Goal: Task Accomplishment & Management: Complete application form

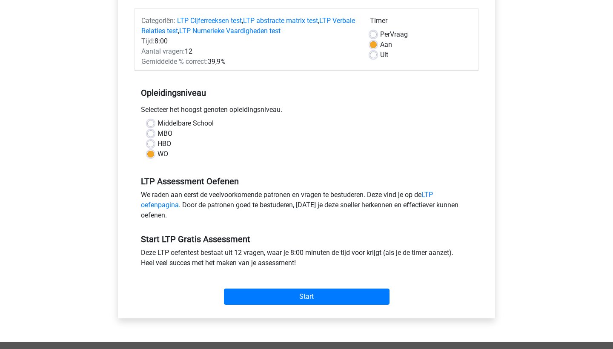
scroll to position [103, 0]
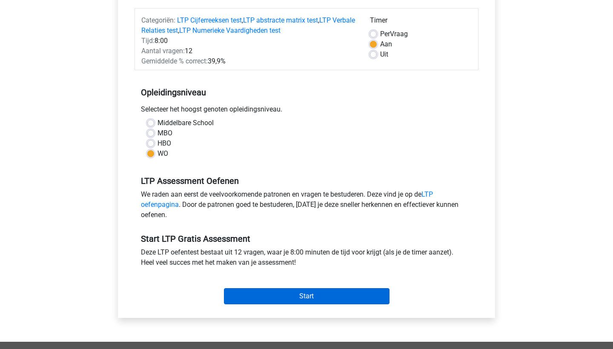
click at [323, 298] on input "Start" at bounding box center [307, 296] width 166 height 16
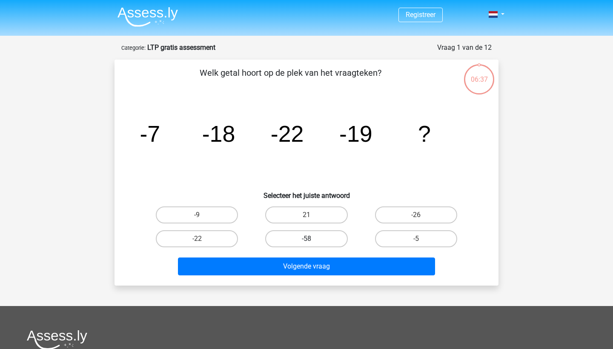
click at [307, 236] on label "-58" at bounding box center [306, 238] width 82 height 17
click at [307, 239] on input "-58" at bounding box center [309, 242] width 6 height 6
radio input "true"
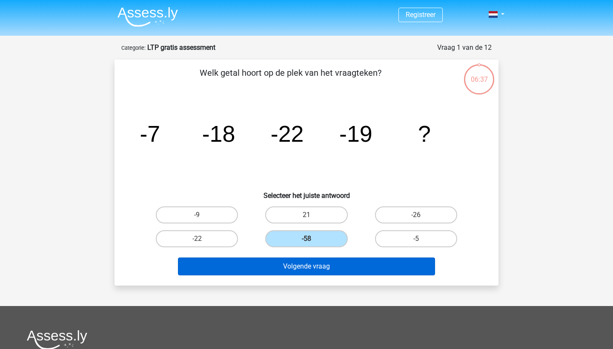
click at [327, 270] on button "Volgende vraag" at bounding box center [307, 267] width 258 height 18
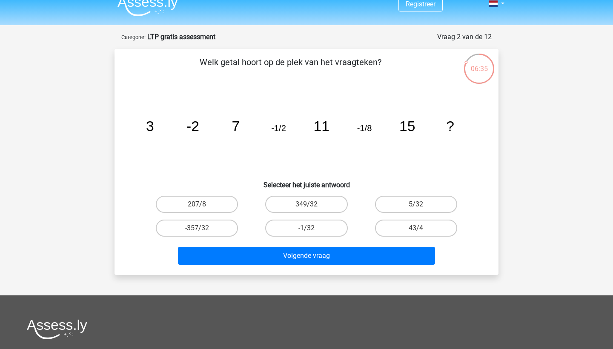
scroll to position [2, 0]
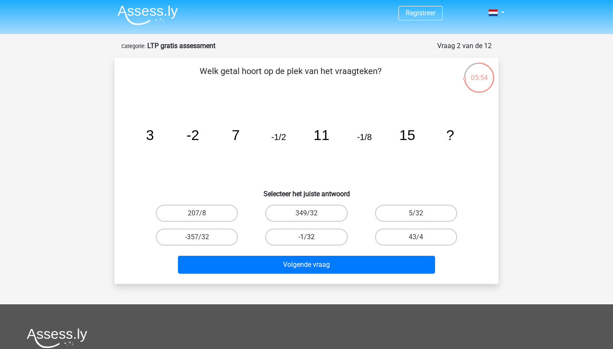
click at [329, 236] on label "-1/32" at bounding box center [306, 237] width 82 height 17
click at [312, 237] on input "-1/32" at bounding box center [309, 240] width 6 height 6
radio input "true"
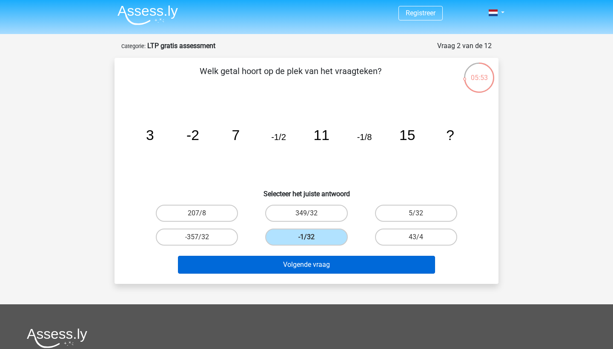
click at [332, 267] on button "Volgende vraag" at bounding box center [307, 265] width 258 height 18
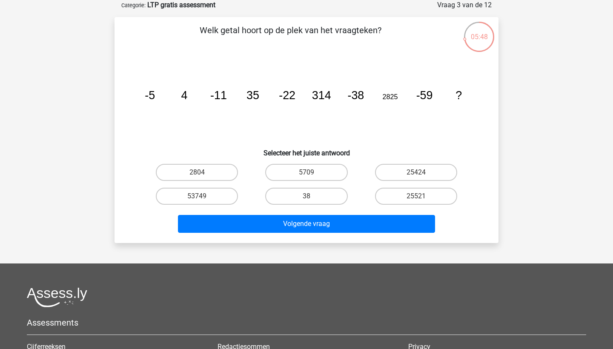
scroll to position [0, 0]
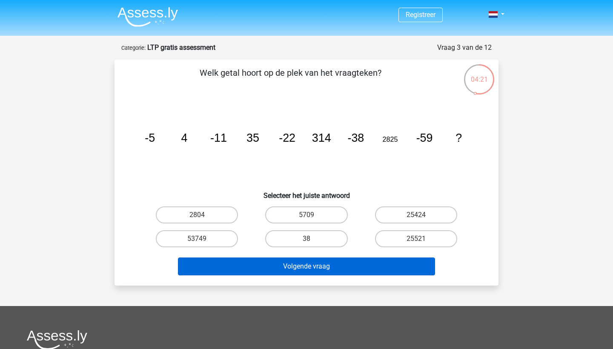
click at [290, 266] on button "Volgende vraag" at bounding box center [307, 267] width 258 height 18
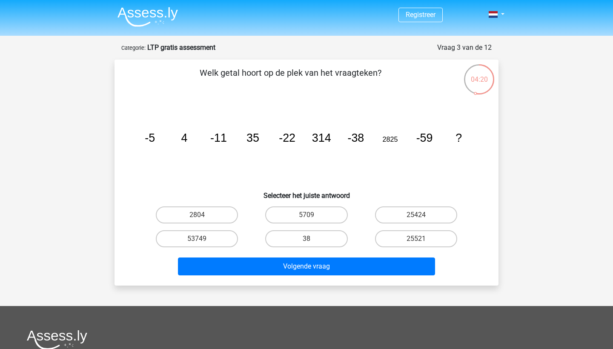
click at [255, 231] on div "38" at bounding box center [306, 239] width 109 height 24
click at [214, 236] on label "53749" at bounding box center [197, 238] width 82 height 17
click at [203, 239] on input "53749" at bounding box center [200, 242] width 6 height 6
radio input "true"
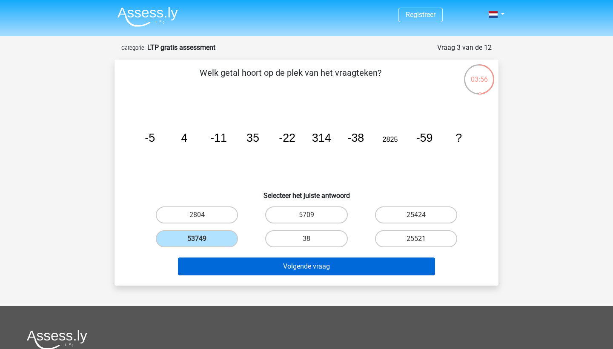
click at [292, 263] on button "Volgende vraag" at bounding box center [307, 267] width 258 height 18
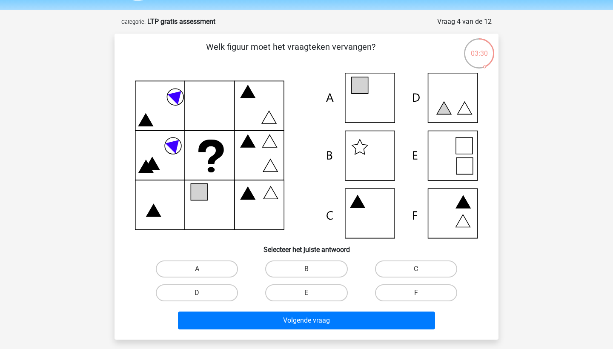
scroll to position [27, 0]
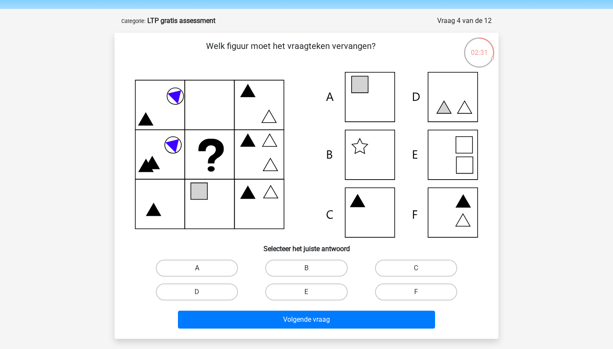
click at [208, 262] on label "A" at bounding box center [197, 268] width 82 height 17
click at [203, 268] on input "A" at bounding box center [200, 271] width 6 height 6
radio input "true"
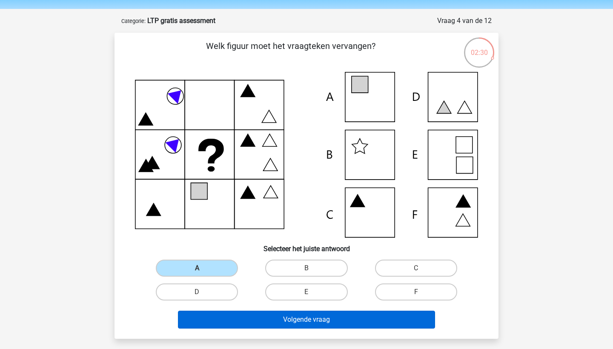
click at [324, 321] on button "Volgende vraag" at bounding box center [307, 320] width 258 height 18
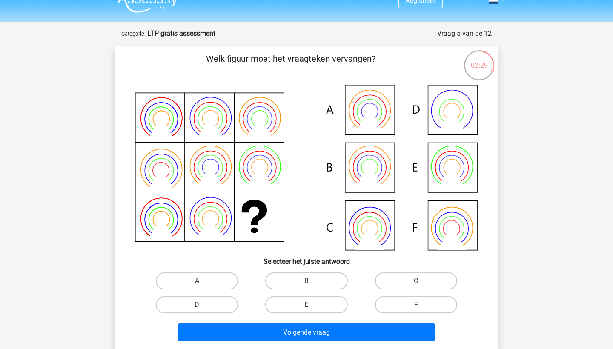
scroll to position [14, 0]
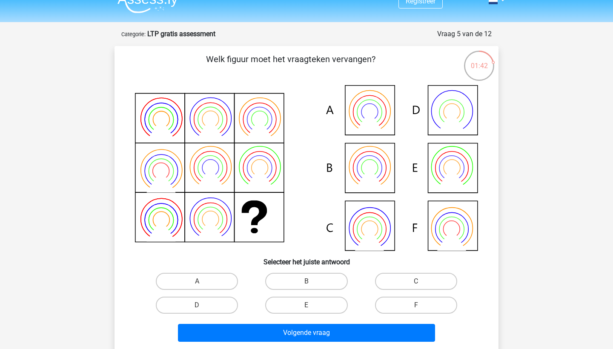
click at [371, 165] on icon at bounding box center [306, 168] width 343 height 166
click at [370, 172] on icon at bounding box center [369, 177] width 29 height 23
click at [291, 278] on label "B" at bounding box center [306, 281] width 82 height 17
click at [306, 281] on input "B" at bounding box center [309, 284] width 6 height 6
radio input "true"
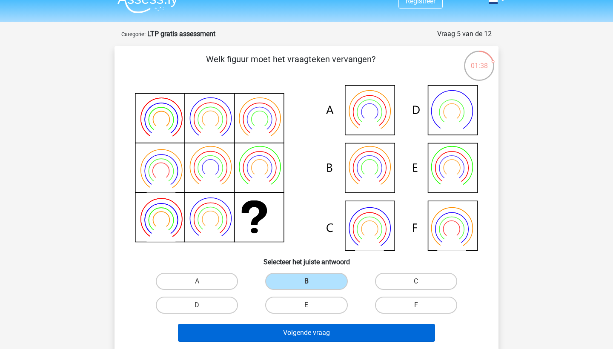
click at [326, 335] on button "Volgende vraag" at bounding box center [307, 333] width 258 height 18
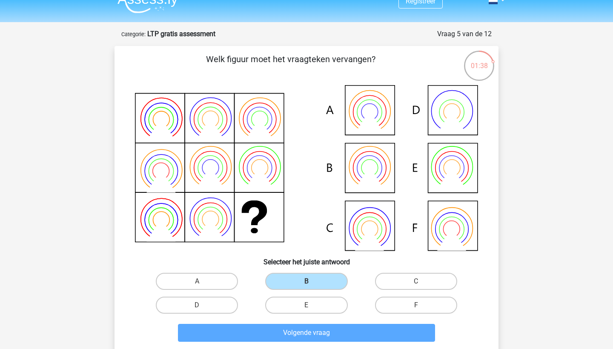
scroll to position [43, 0]
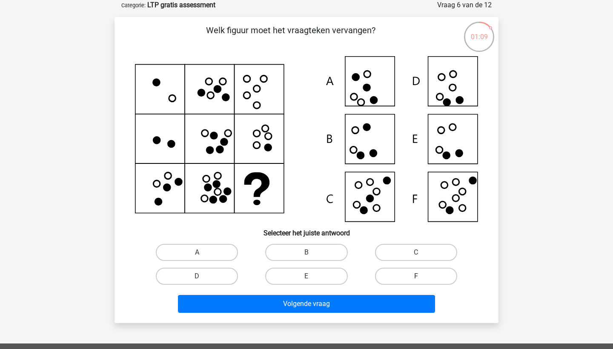
click at [420, 273] on label "F" at bounding box center [416, 276] width 82 height 17
click at [420, 276] on input "F" at bounding box center [419, 279] width 6 height 6
radio input "true"
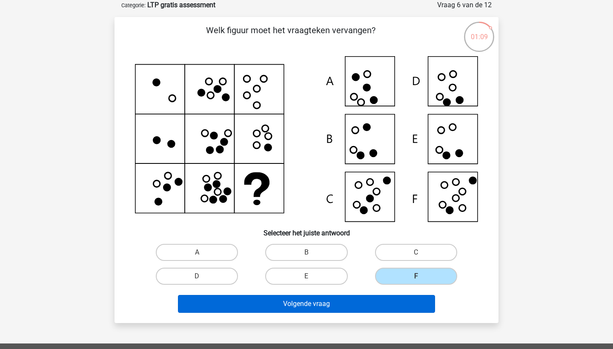
click at [363, 296] on button "Volgende vraag" at bounding box center [307, 304] width 258 height 18
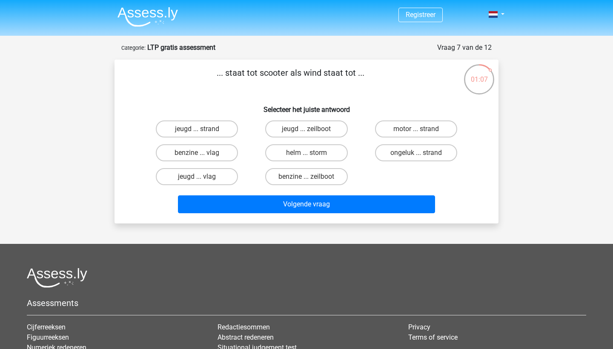
scroll to position [0, 0]
click at [300, 175] on label "benzine ... zeilboot" at bounding box center [306, 176] width 82 height 17
click at [306, 177] on input "benzine ... zeilboot" at bounding box center [309, 180] width 6 height 6
radio input "true"
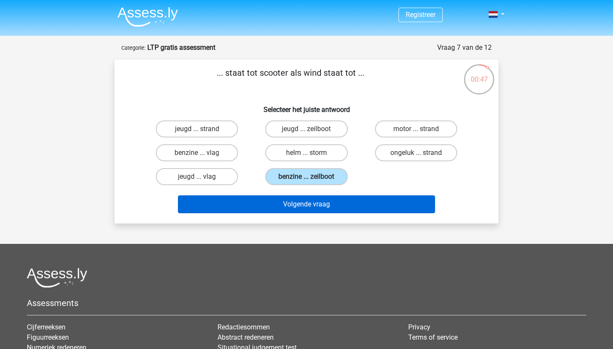
click at [302, 206] on button "Volgende vraag" at bounding box center [307, 204] width 258 height 18
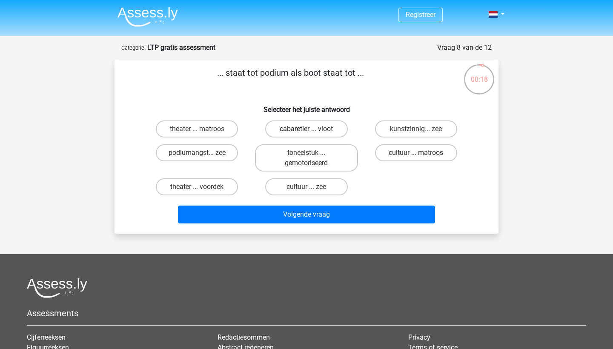
click at [337, 128] on label "cabaretier ... vloot" at bounding box center [306, 128] width 82 height 17
click at [312, 129] on input "cabaretier ... vloot" at bounding box center [309, 132] width 6 height 6
radio input "true"
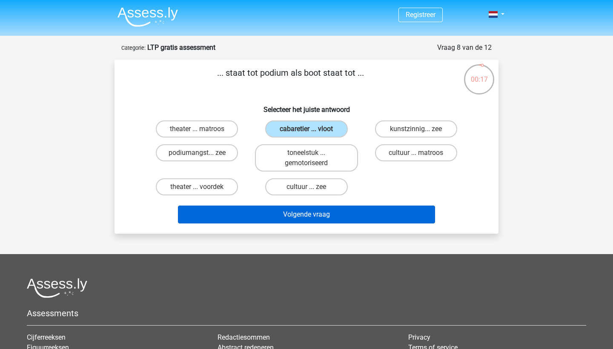
click at [328, 220] on button "Volgende vraag" at bounding box center [307, 215] width 258 height 18
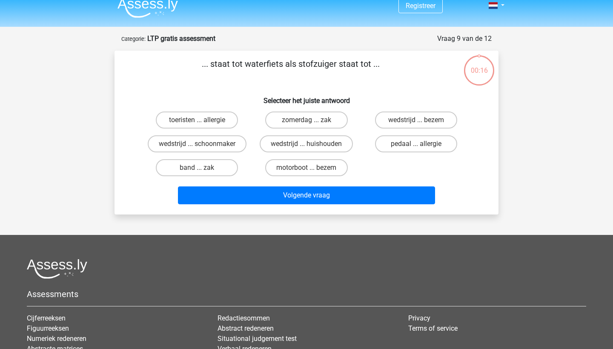
scroll to position [5, 0]
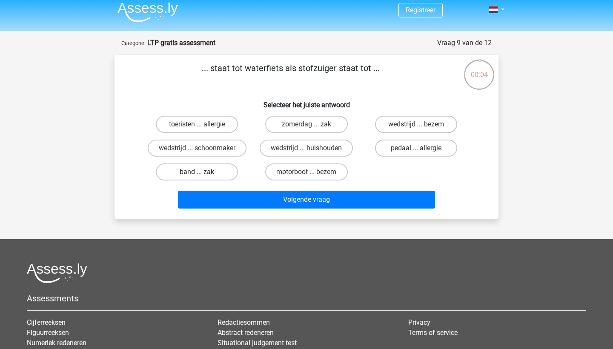
click at [213, 170] on label "band ... zak" at bounding box center [197, 171] width 82 height 17
click at [203, 172] on input "band ... zak" at bounding box center [200, 175] width 6 height 6
radio input "true"
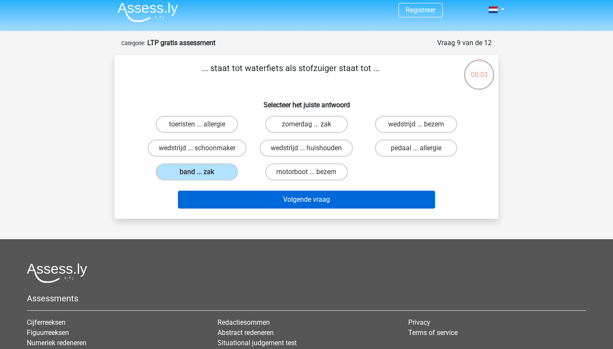
click at [265, 201] on button "Volgende vraag" at bounding box center [307, 200] width 258 height 18
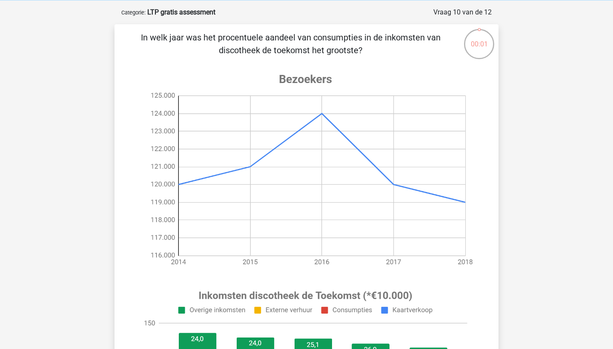
scroll to position [34, 0]
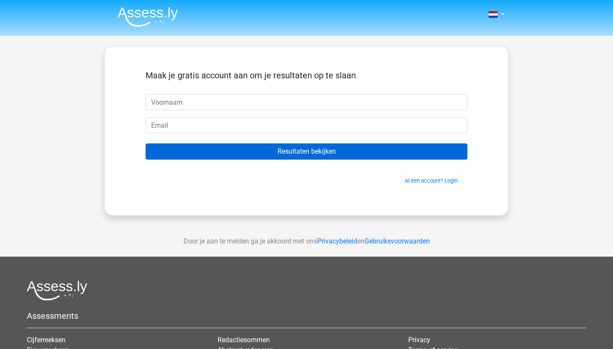
click at [298, 151] on input "Resultaten bekijken" at bounding box center [307, 151] width 322 height 16
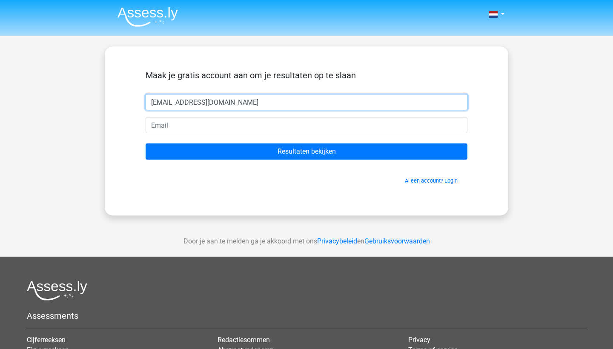
type input "[EMAIL_ADDRESS][DOMAIN_NAME]"
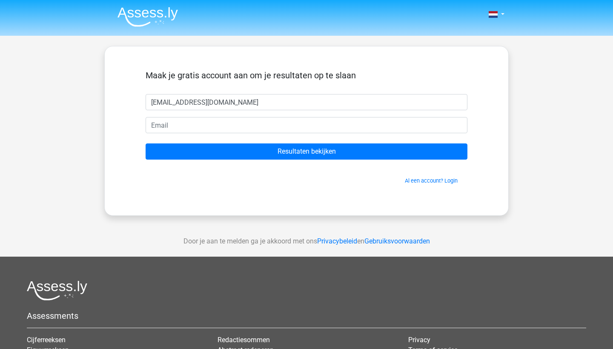
click at [203, 90] on div "Maak je gratis account aan om je resultaten op te slaan" at bounding box center [307, 82] width 322 height 24
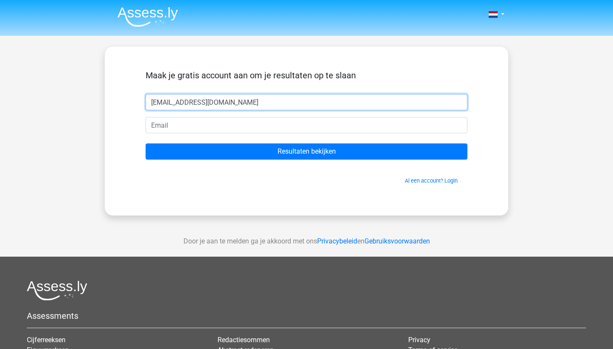
click at [203, 102] on input "[EMAIL_ADDRESS][DOMAIN_NAME]" at bounding box center [307, 102] width 322 height 16
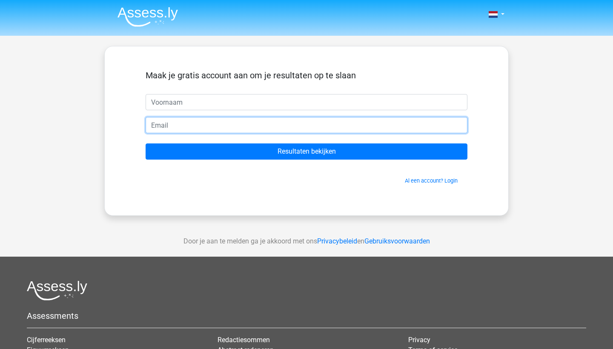
click at [213, 123] on input "email" at bounding box center [307, 125] width 322 height 16
paste input "[EMAIL_ADDRESS][DOMAIN_NAME]"
type input "[EMAIL_ADDRESS][DOMAIN_NAME]"
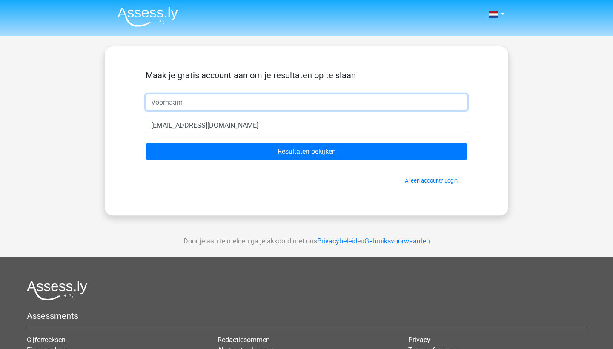
click at [189, 95] on input "text" at bounding box center [307, 102] width 322 height 16
type input "d"
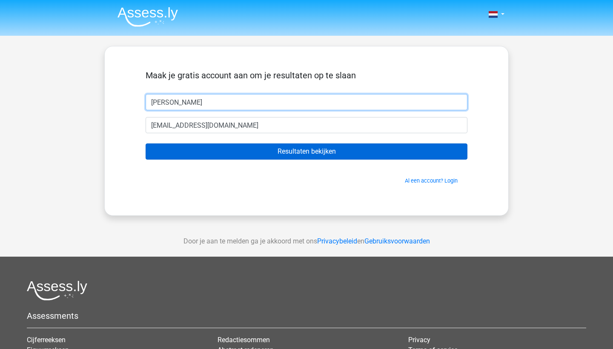
type input "[PERSON_NAME]"
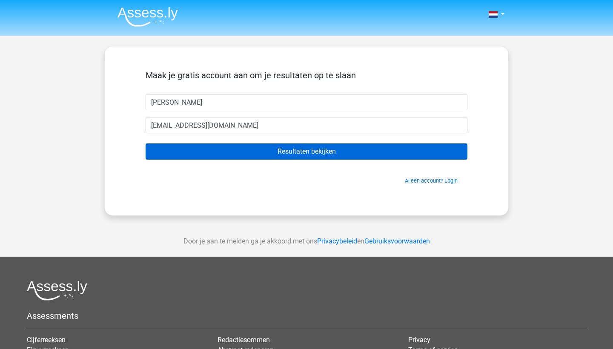
click at [298, 149] on input "Resultaten bekijken" at bounding box center [307, 151] width 322 height 16
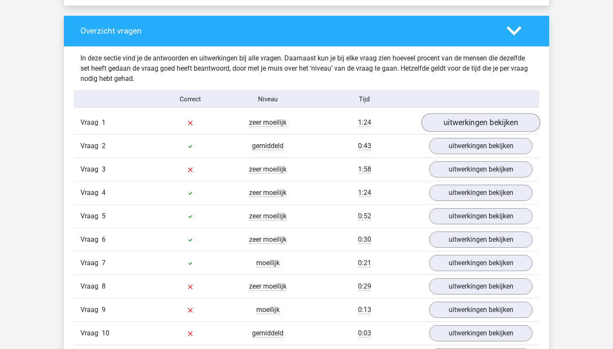
scroll to position [862, 0]
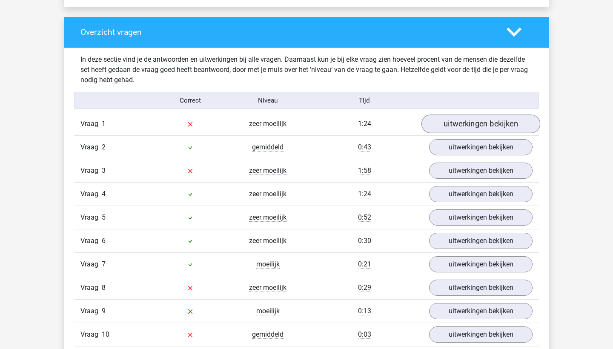
click at [486, 123] on link "uitwerkingen bekijken" at bounding box center [480, 124] width 119 height 19
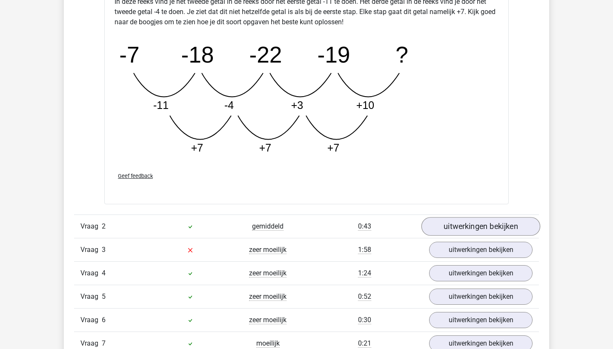
scroll to position [1218, 0]
click at [483, 226] on link "uitwerkingen bekijken" at bounding box center [480, 226] width 119 height 19
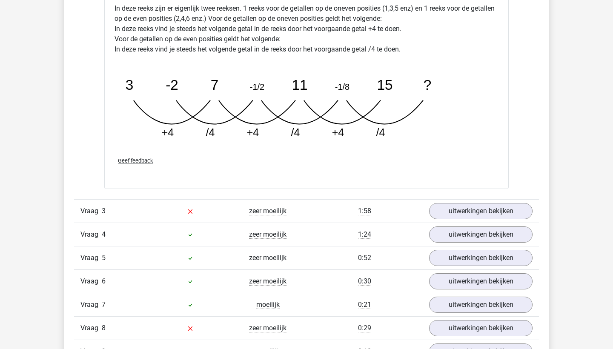
scroll to position [1672, 0]
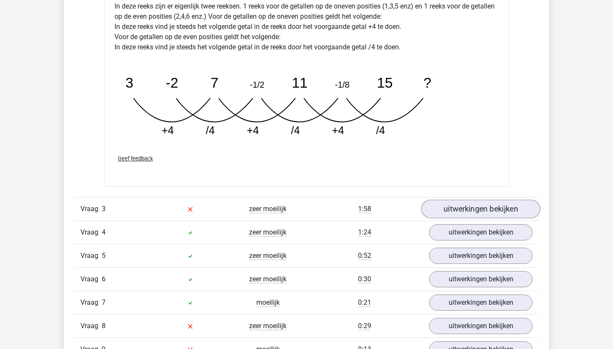
click at [466, 210] on link "uitwerkingen bekijken" at bounding box center [480, 209] width 119 height 19
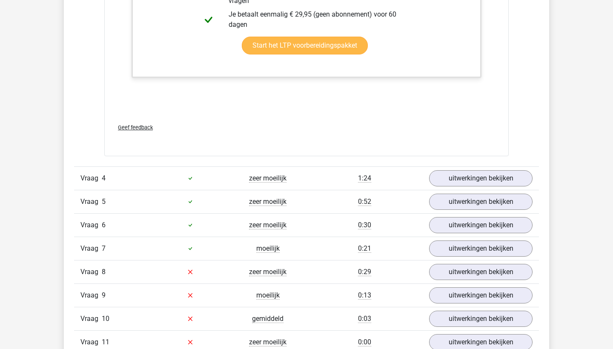
scroll to position [2243, 0]
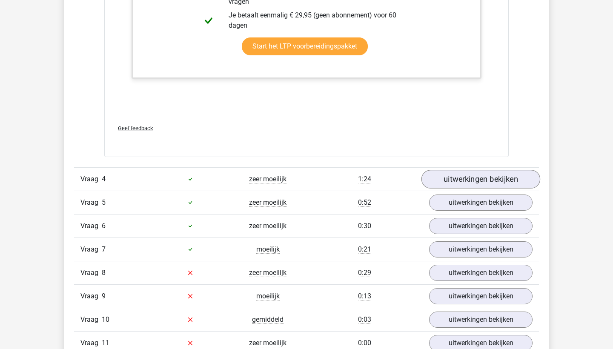
click at [466, 185] on link "uitwerkingen bekijken" at bounding box center [480, 179] width 119 height 19
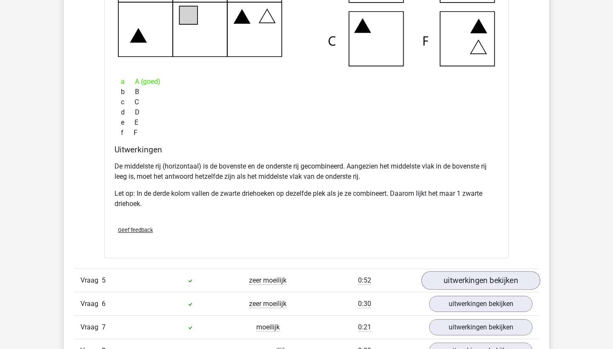
scroll to position [2577, 0]
click at [480, 280] on link "uitwerkingen bekijken" at bounding box center [480, 280] width 119 height 19
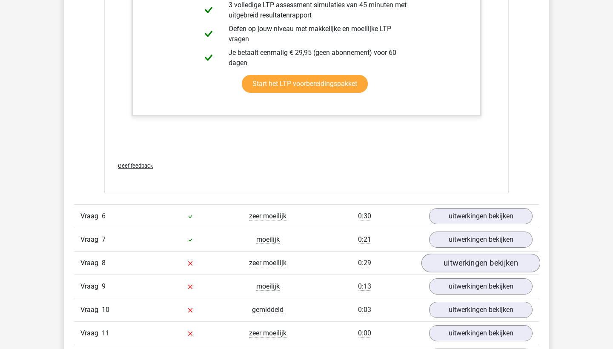
scroll to position [3273, 0]
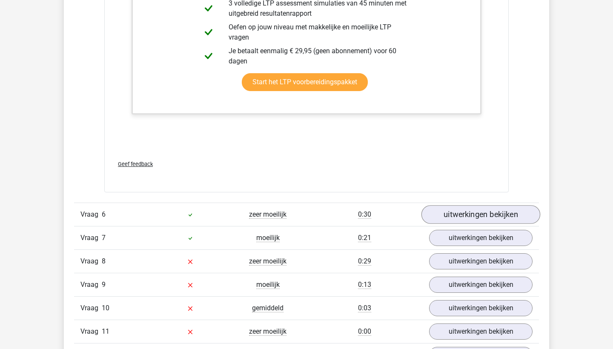
click at [461, 217] on link "uitwerkingen bekijken" at bounding box center [480, 214] width 119 height 19
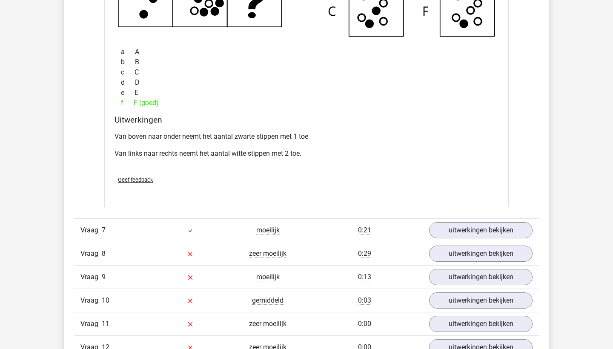
scroll to position [3697, 0]
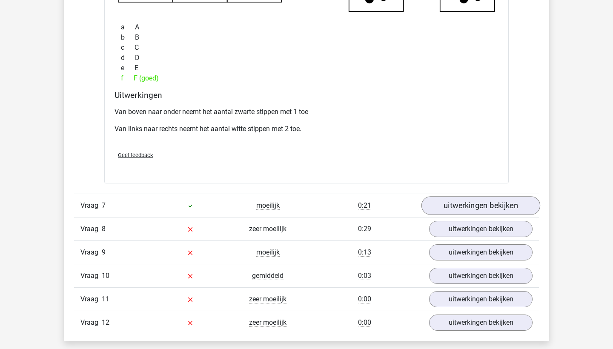
click at [460, 204] on link "uitwerkingen bekijken" at bounding box center [480, 206] width 119 height 19
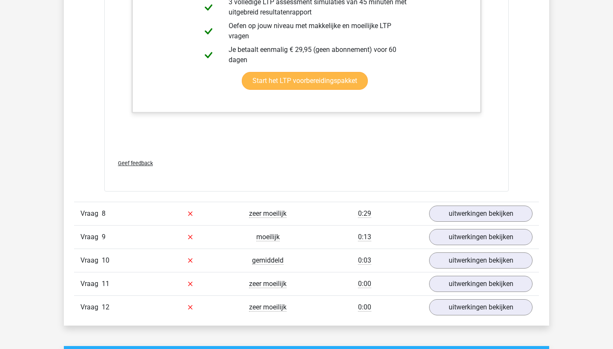
scroll to position [4160, 0]
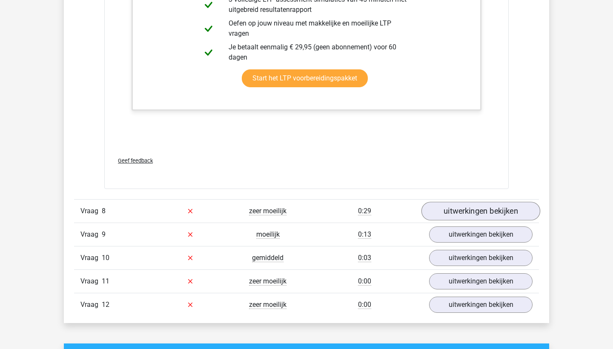
click at [460, 207] on link "uitwerkingen bekijken" at bounding box center [480, 211] width 119 height 19
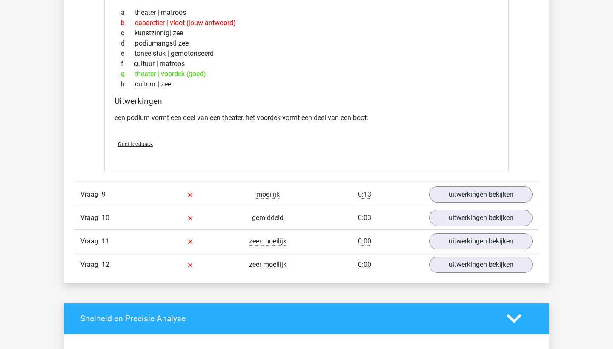
scroll to position [4503, 0]
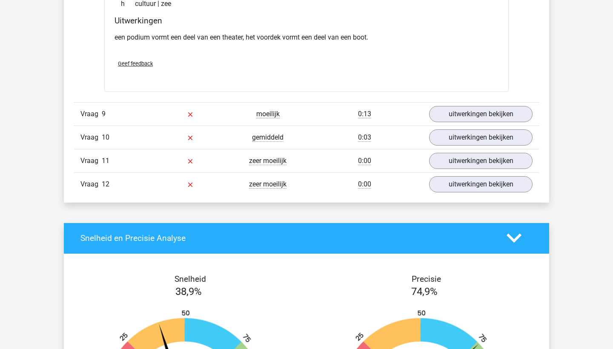
click at [478, 103] on div "Vraag 9 moeilijk 0:13 uitwerkingen bekijken" at bounding box center [306, 113] width 465 height 23
click at [478, 122] on link "uitwerkingen bekijken" at bounding box center [480, 114] width 119 height 19
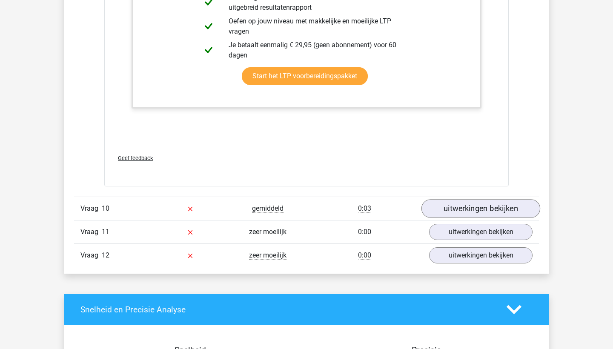
scroll to position [4887, 0]
click at [472, 212] on link "uitwerkingen bekijken" at bounding box center [480, 208] width 119 height 19
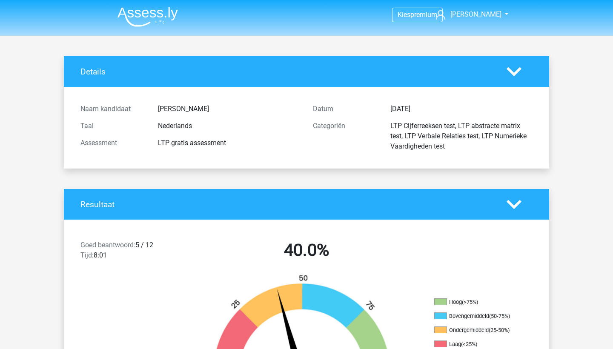
scroll to position [0, 0]
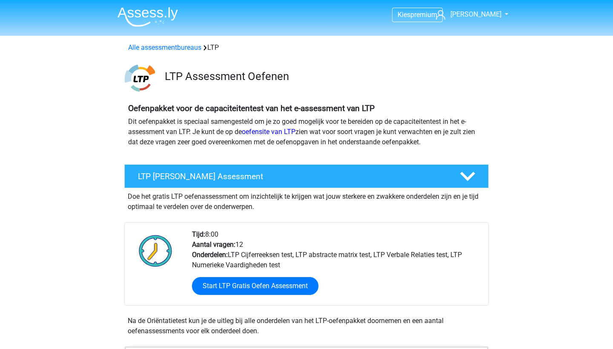
scroll to position [136, 0]
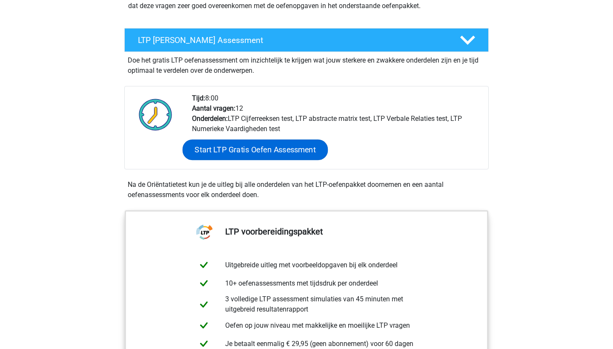
click at [213, 150] on link "Start LTP Gratis Oefen Assessment" at bounding box center [256, 150] width 146 height 20
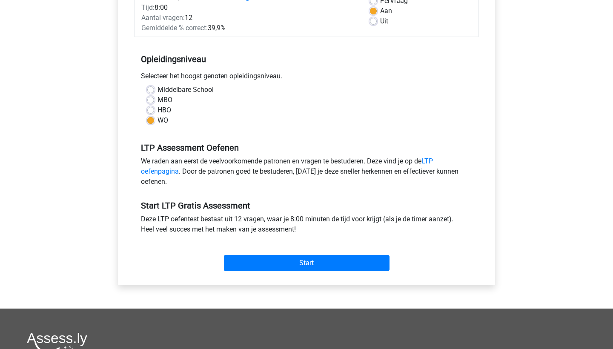
scroll to position [196, 0]
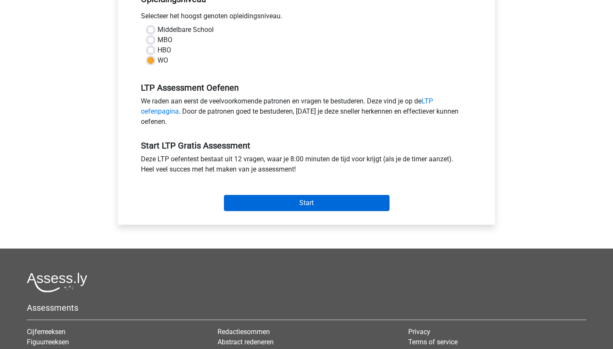
click at [297, 204] on input "Start" at bounding box center [307, 203] width 166 height 16
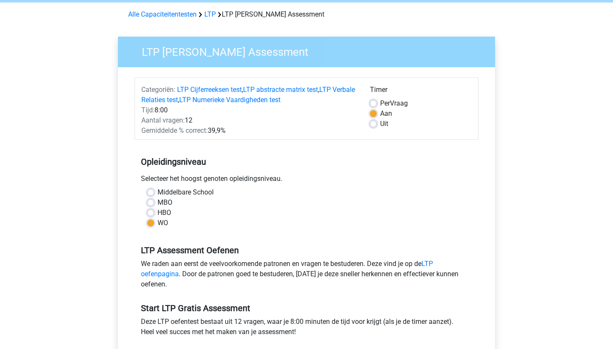
scroll to position [41, 0]
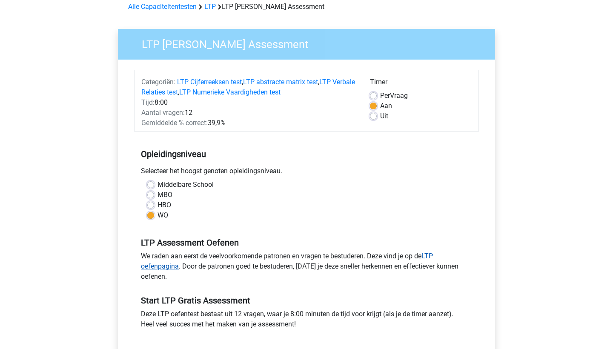
click at [433, 257] on link "LTP oefenpagina" at bounding box center [287, 261] width 292 height 18
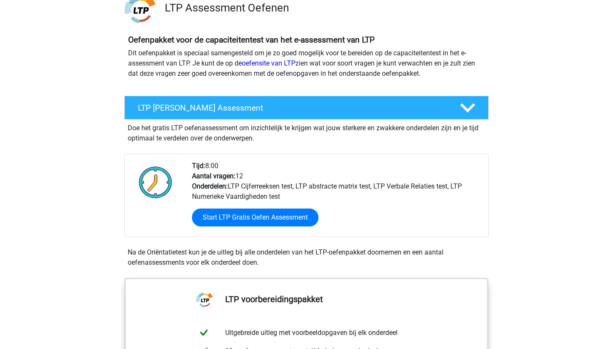
scroll to position [69, 0]
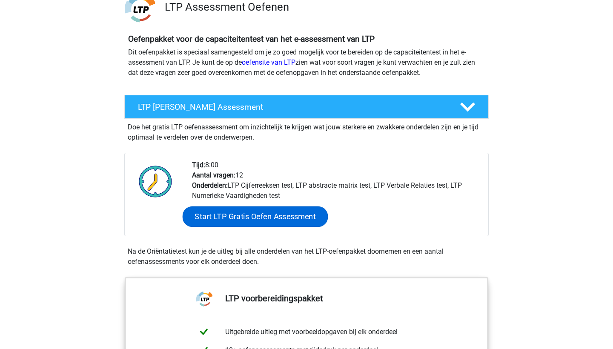
click at [288, 220] on link "Start LTP Gratis Oefen Assessment" at bounding box center [256, 216] width 146 height 20
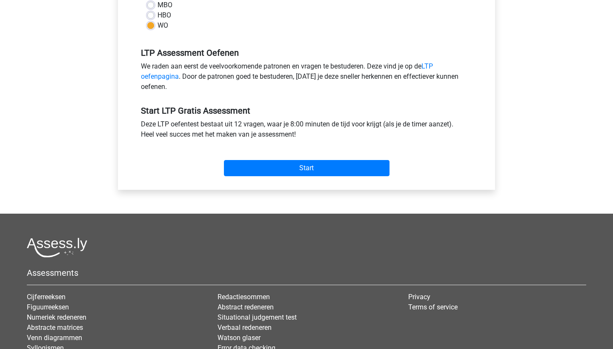
scroll to position [234, 0]
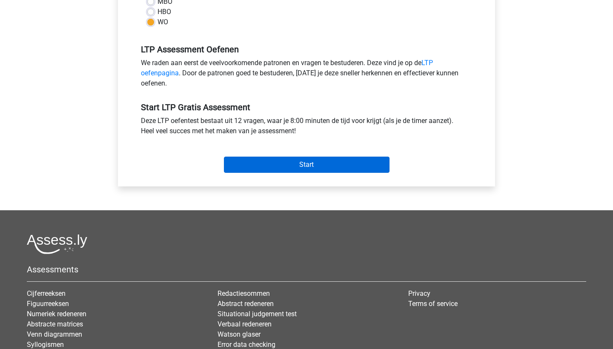
click at [301, 165] on input "Start" at bounding box center [307, 165] width 166 height 16
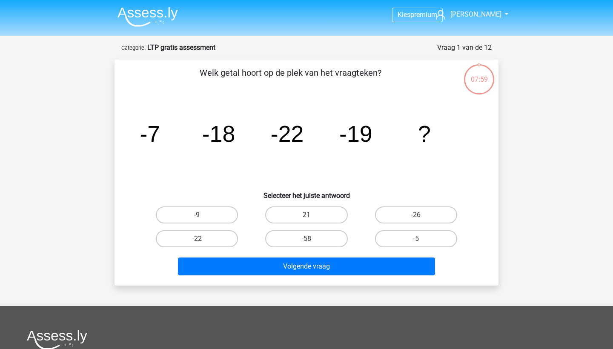
click at [477, 72] on div "07:59" at bounding box center [479, 73] width 32 height 21
click at [188, 216] on label "-9" at bounding box center [197, 214] width 82 height 17
click at [197, 216] on input "-9" at bounding box center [200, 218] width 6 height 6
radio input "true"
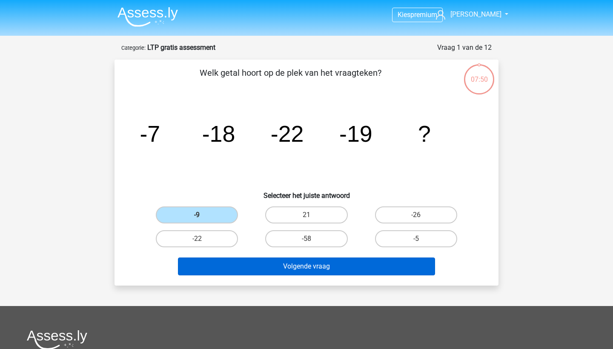
click at [278, 266] on button "Volgende vraag" at bounding box center [307, 267] width 258 height 18
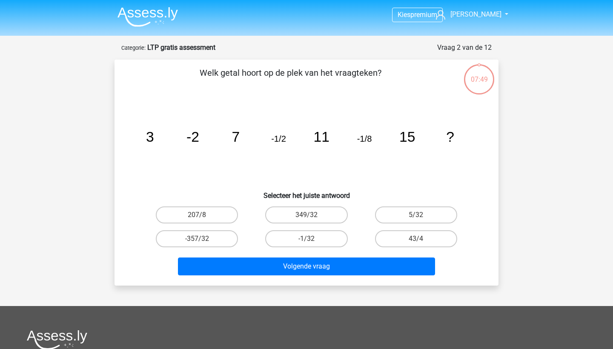
scroll to position [43, 0]
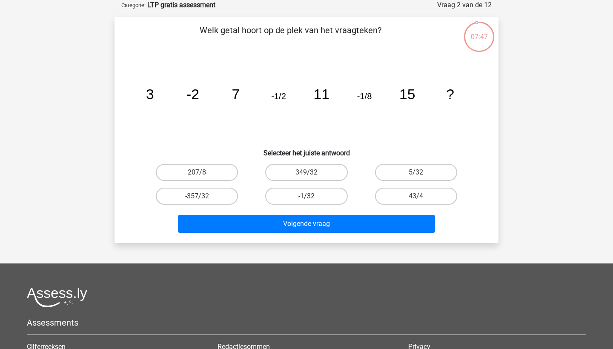
click at [312, 196] on label "-1/32" at bounding box center [306, 196] width 82 height 17
click at [312, 196] on input "-1/32" at bounding box center [309, 199] width 6 height 6
radio input "true"
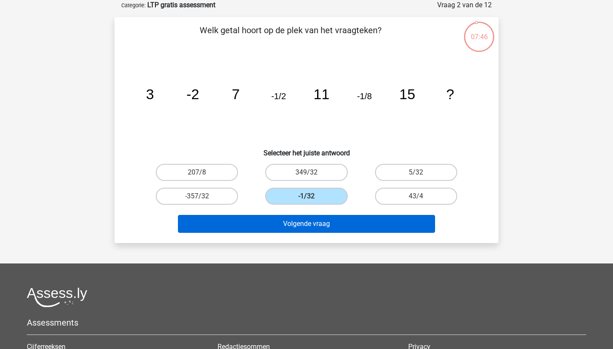
click at [312, 223] on button "Volgende vraag" at bounding box center [307, 224] width 258 height 18
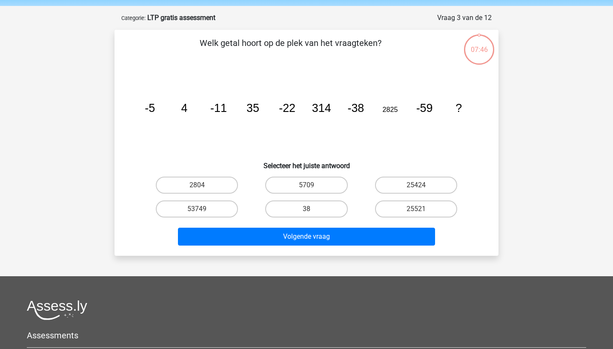
scroll to position [30, 0]
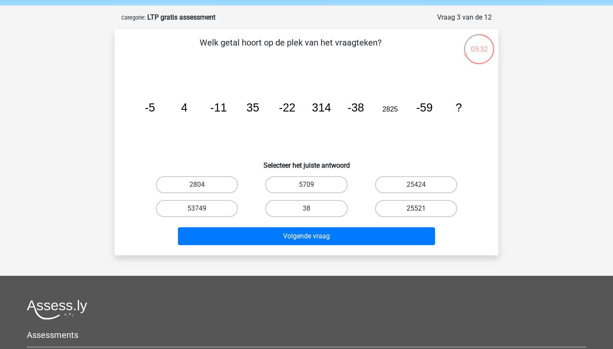
click at [412, 207] on label "25521" at bounding box center [416, 208] width 82 height 17
click at [416, 209] on input "25521" at bounding box center [419, 212] width 6 height 6
radio input "true"
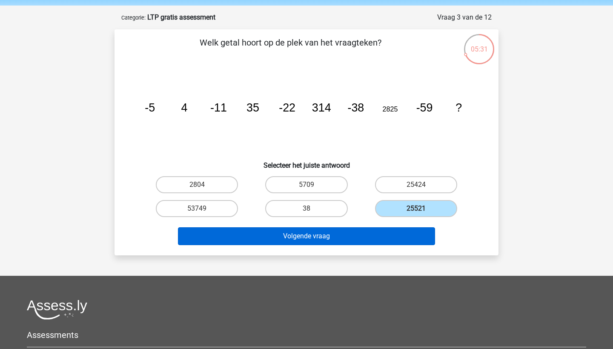
click at [350, 237] on button "Volgende vraag" at bounding box center [307, 236] width 258 height 18
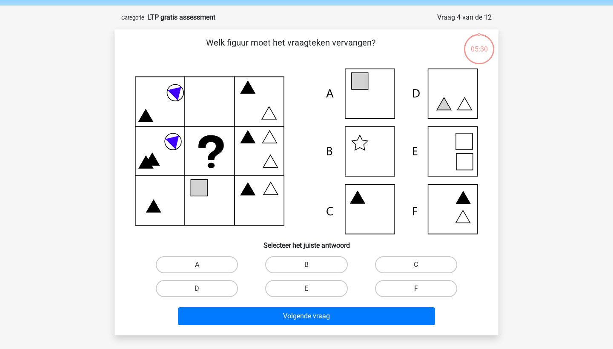
scroll to position [43, 0]
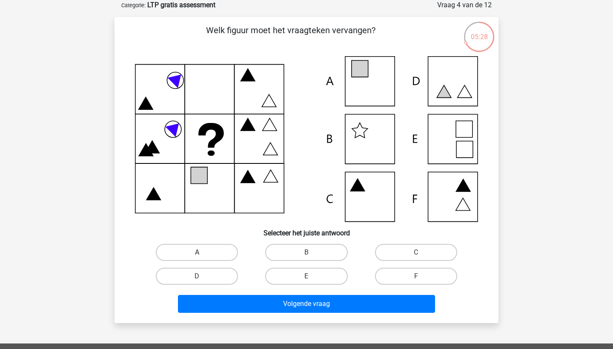
click at [205, 251] on label "A" at bounding box center [197, 252] width 82 height 17
click at [203, 252] on input "A" at bounding box center [200, 255] width 6 height 6
radio input "true"
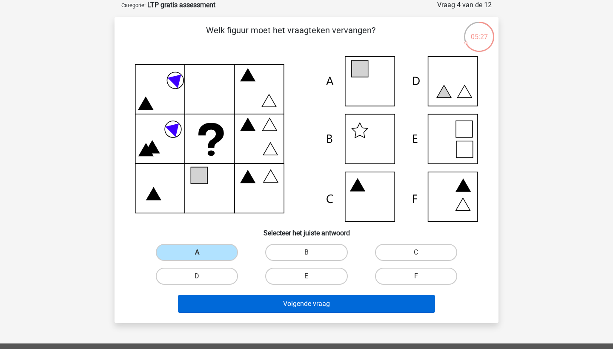
click at [301, 299] on button "Volgende vraag" at bounding box center [307, 304] width 258 height 18
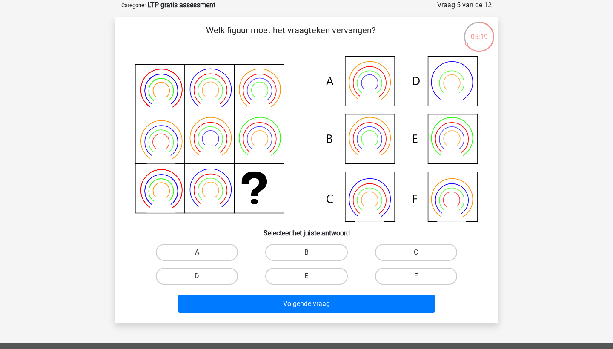
click at [298, 241] on div "B" at bounding box center [306, 253] width 109 height 24
click at [299, 246] on label "B" at bounding box center [306, 252] width 82 height 17
click at [306, 252] on input "B" at bounding box center [309, 255] width 6 height 6
radio input "true"
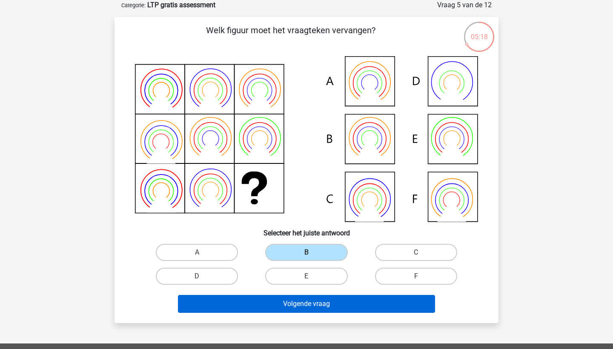
click at [323, 300] on button "Volgende vraag" at bounding box center [307, 304] width 258 height 18
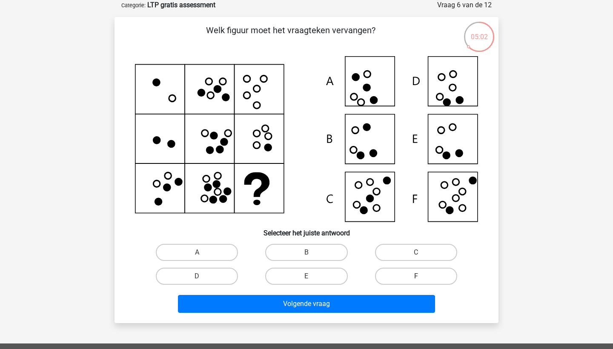
click at [408, 276] on label "F" at bounding box center [416, 276] width 82 height 17
click at [416, 276] on input "F" at bounding box center [419, 279] width 6 height 6
radio input "true"
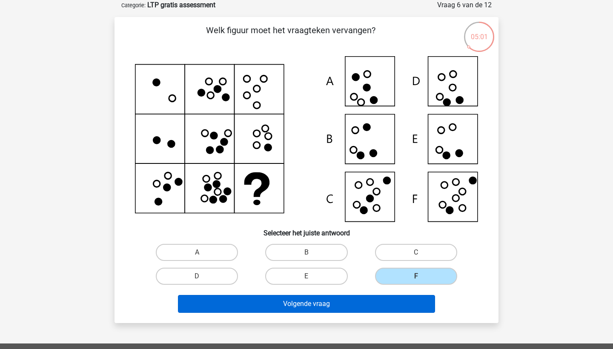
click at [356, 302] on button "Volgende vraag" at bounding box center [307, 304] width 258 height 18
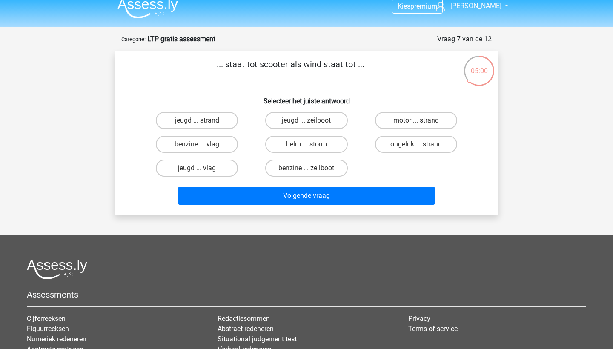
scroll to position [0, 0]
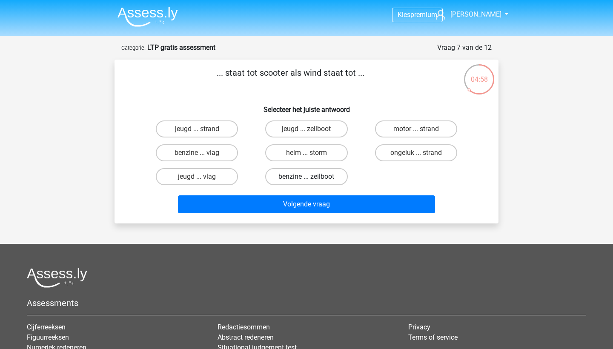
click at [301, 175] on label "benzine ... zeilboot" at bounding box center [306, 176] width 82 height 17
click at [306, 177] on input "benzine ... zeilboot" at bounding box center [309, 180] width 6 height 6
radio input "true"
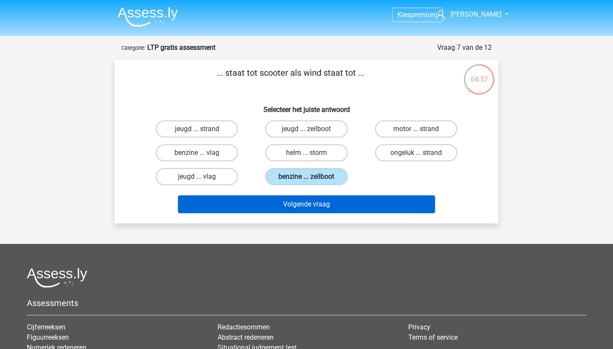
click at [289, 206] on button "Volgende vraag" at bounding box center [307, 204] width 258 height 18
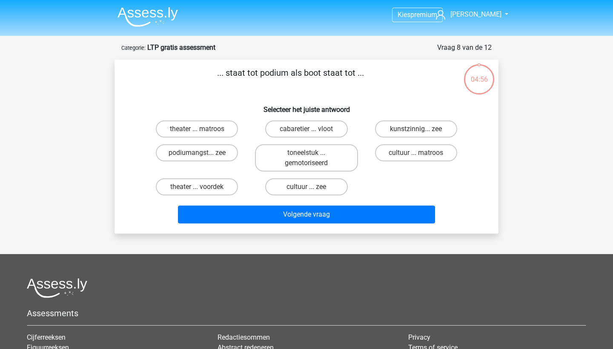
scroll to position [43, 0]
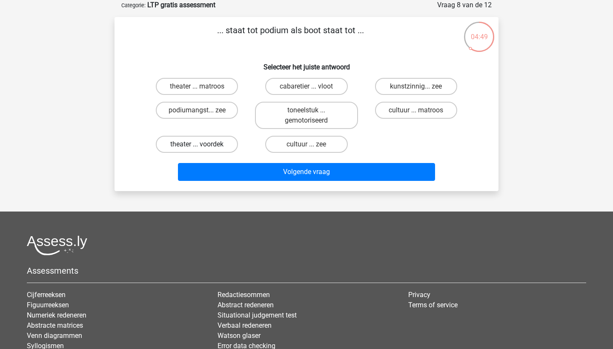
click at [184, 146] on label "theater ... voordek" at bounding box center [197, 144] width 82 height 17
click at [197, 146] on input "theater ... voordek" at bounding box center [200, 147] width 6 height 6
radio input "true"
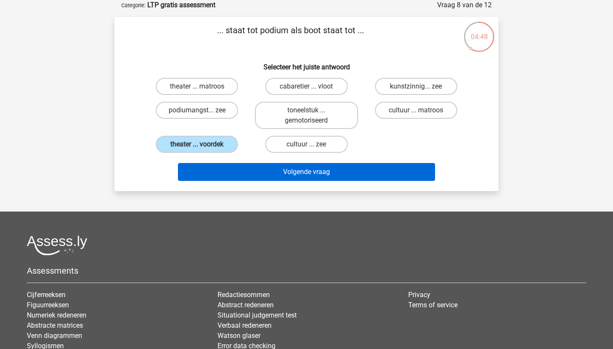
click at [324, 168] on button "Volgende vraag" at bounding box center [307, 172] width 258 height 18
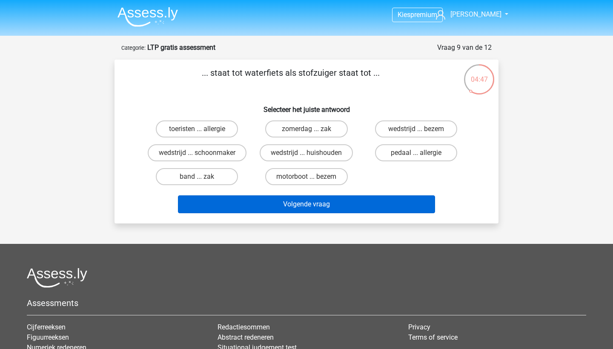
scroll to position [0, 0]
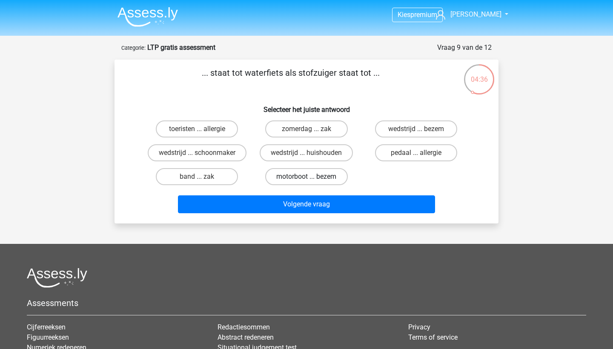
click at [326, 175] on label "motorboot ... bezem" at bounding box center [306, 176] width 82 height 17
click at [312, 177] on input "motorboot ... bezem" at bounding box center [309, 180] width 6 height 6
radio input "true"
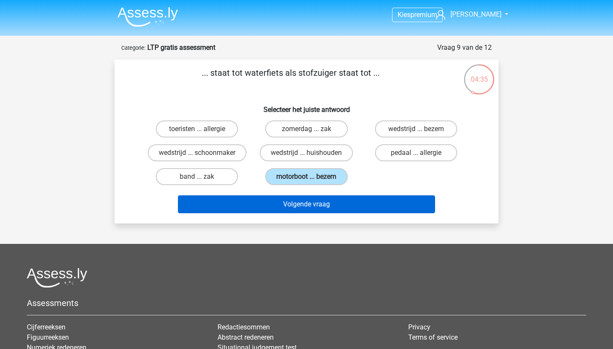
click at [310, 208] on button "Volgende vraag" at bounding box center [307, 204] width 258 height 18
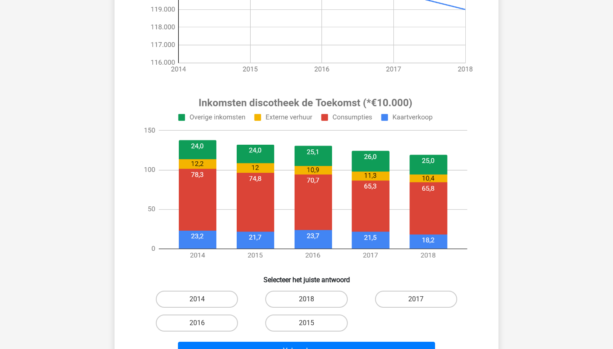
scroll to position [230, 0]
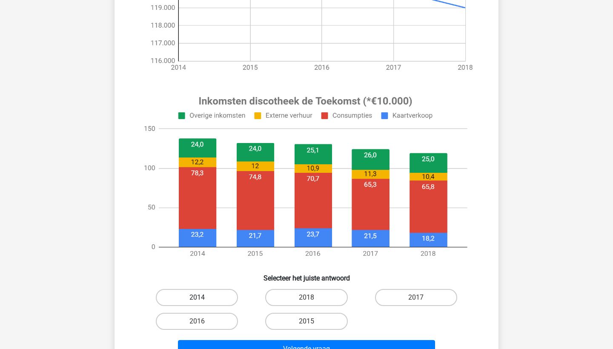
click at [223, 296] on label "2014" at bounding box center [197, 297] width 82 height 17
click at [203, 298] on input "2014" at bounding box center [200, 301] width 6 height 6
radio input "true"
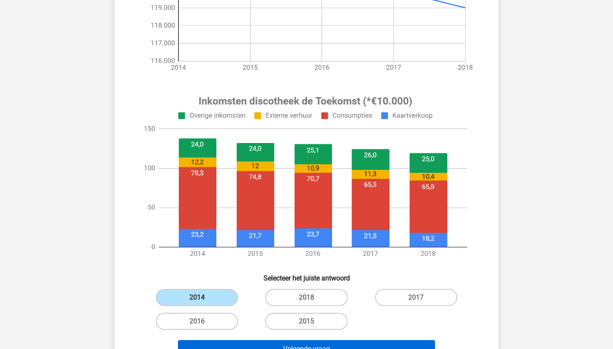
click at [315, 344] on button "Volgende vraag" at bounding box center [307, 349] width 258 height 18
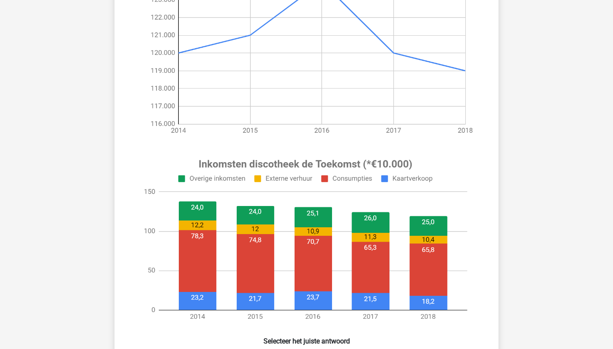
scroll to position [271, 0]
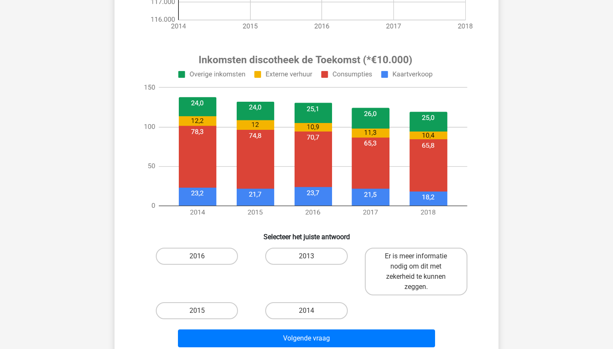
click at [311, 311] on input "2014" at bounding box center [309, 314] width 6 height 6
radio input "true"
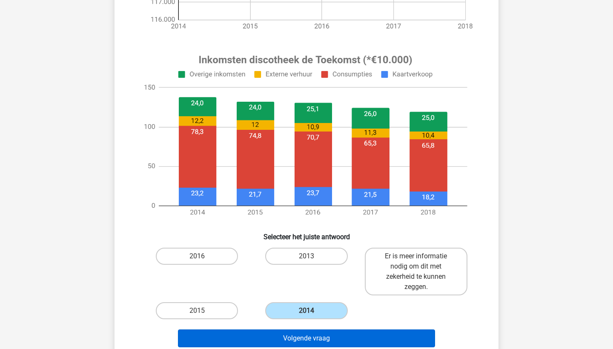
click at [378, 339] on button "Volgende vraag" at bounding box center [307, 338] width 258 height 18
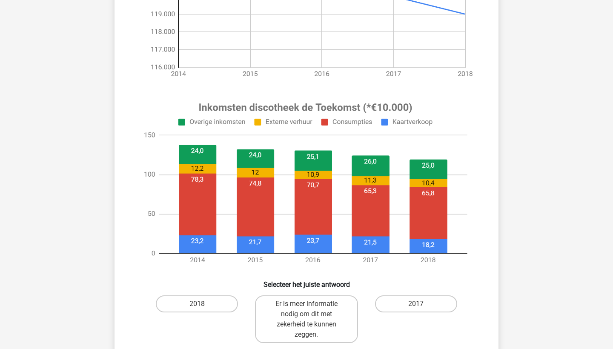
scroll to position [281, 0]
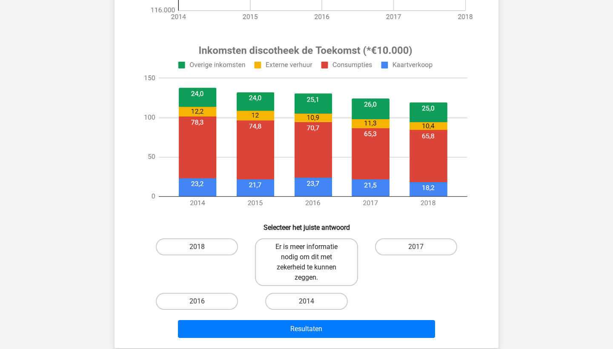
click at [330, 278] on label "Er is meer informatie nodig om dit met zekerheid te kunnen zeggen." at bounding box center [306, 262] width 103 height 48
click at [312, 252] on input "Er is meer informatie nodig om dit met zekerheid te kunnen zeggen." at bounding box center [309, 250] width 6 height 6
radio input "true"
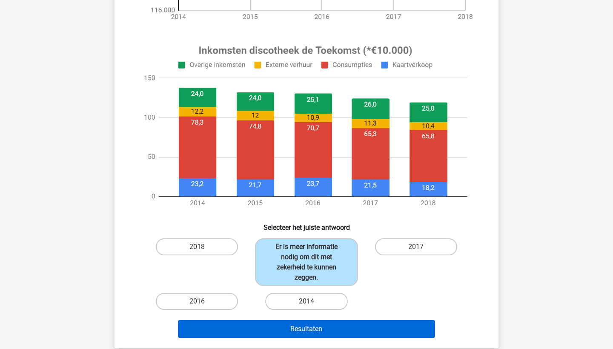
click at [332, 327] on button "Resultaten" at bounding box center [307, 329] width 258 height 18
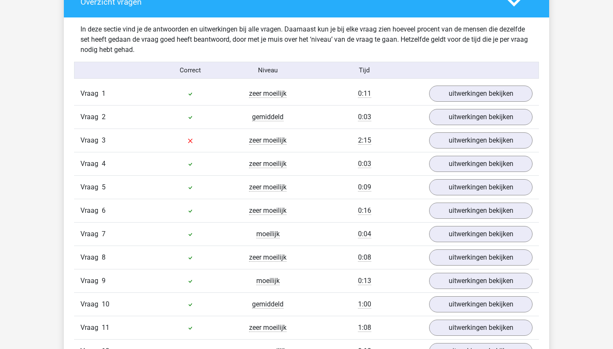
scroll to position [892, 0]
click at [458, 145] on link "uitwerkingen bekijken" at bounding box center [480, 141] width 119 height 19
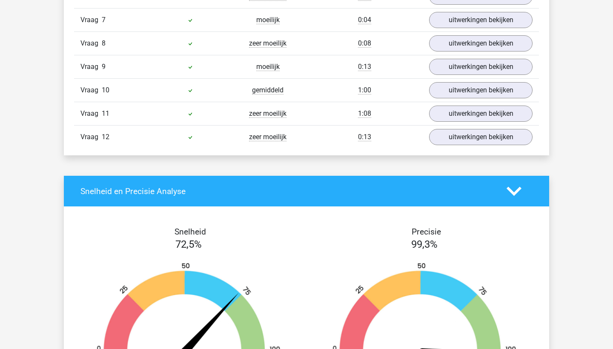
scroll to position [1611, 0]
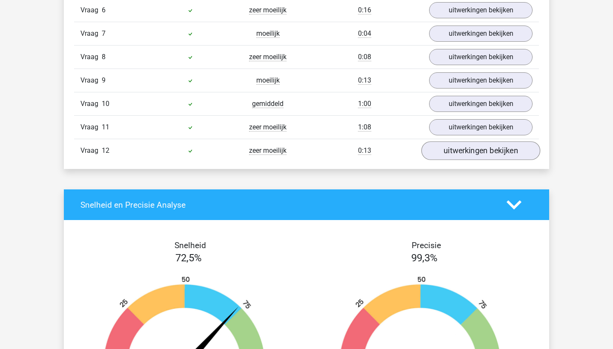
click at [484, 150] on link "uitwerkingen bekijken" at bounding box center [480, 150] width 119 height 19
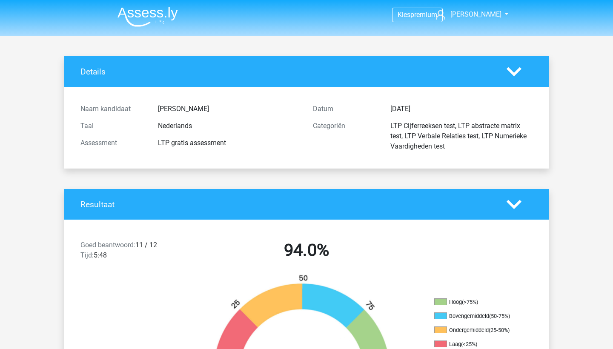
scroll to position [0, 0]
